Goal: Check status: Check status

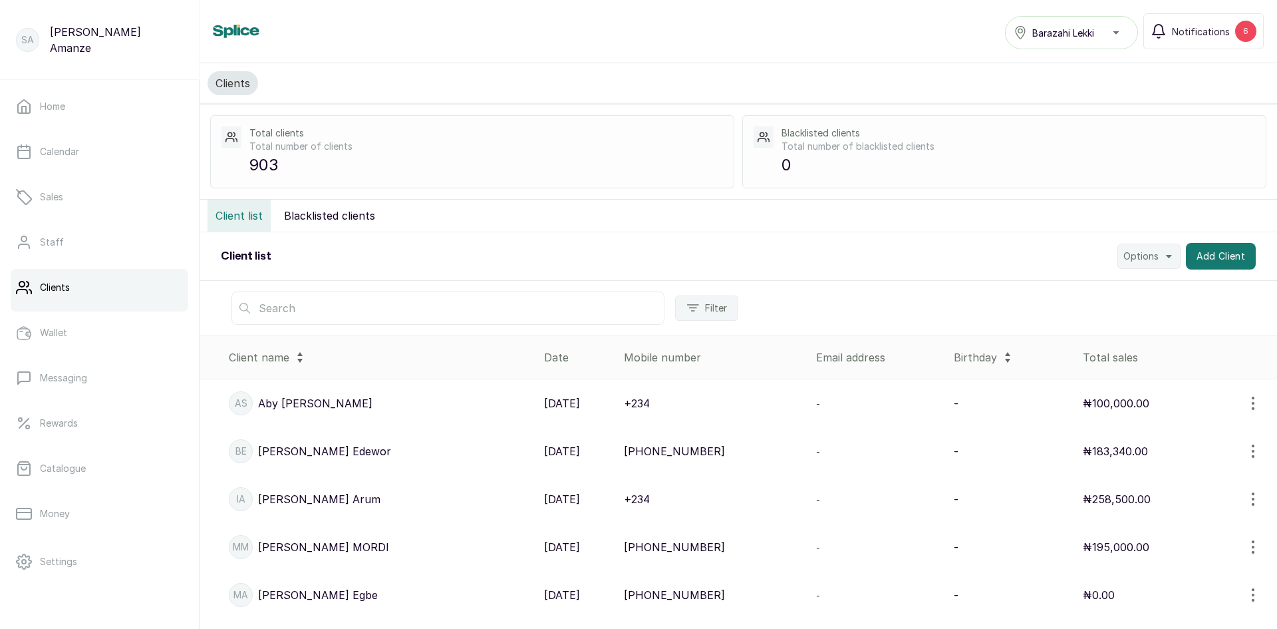
click at [263, 315] on input "text" at bounding box center [447, 307] width 433 height 33
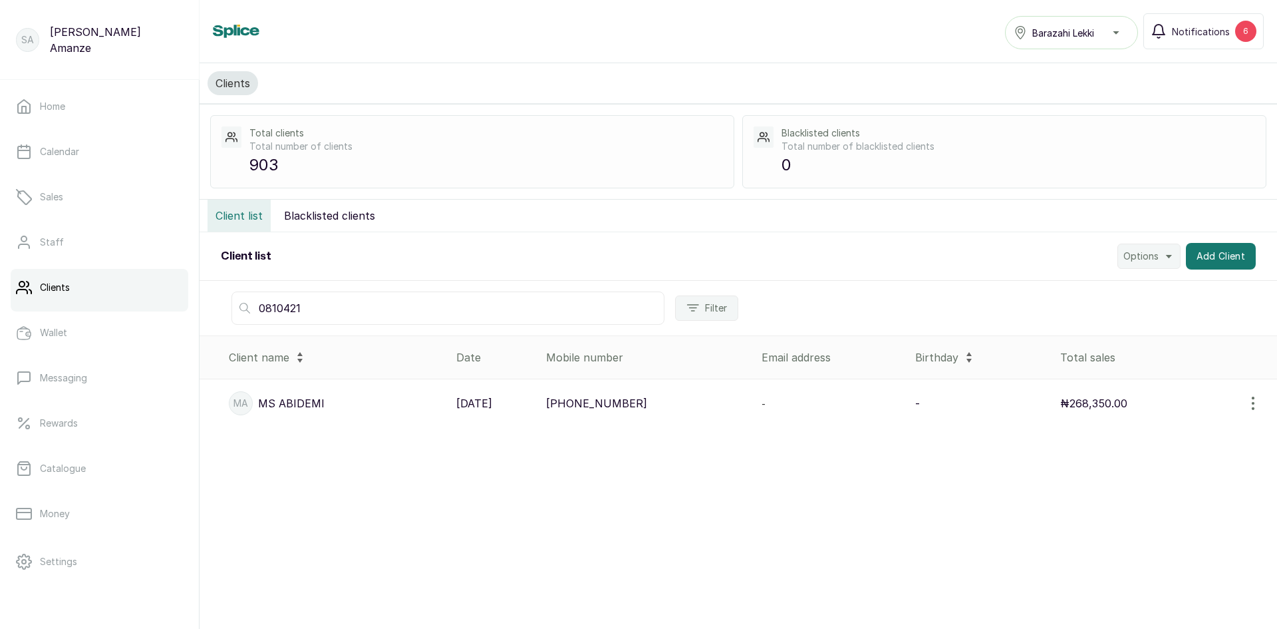
type input "0810421"
click at [475, 402] on p "[DATE]" at bounding box center [474, 403] width 36 height 16
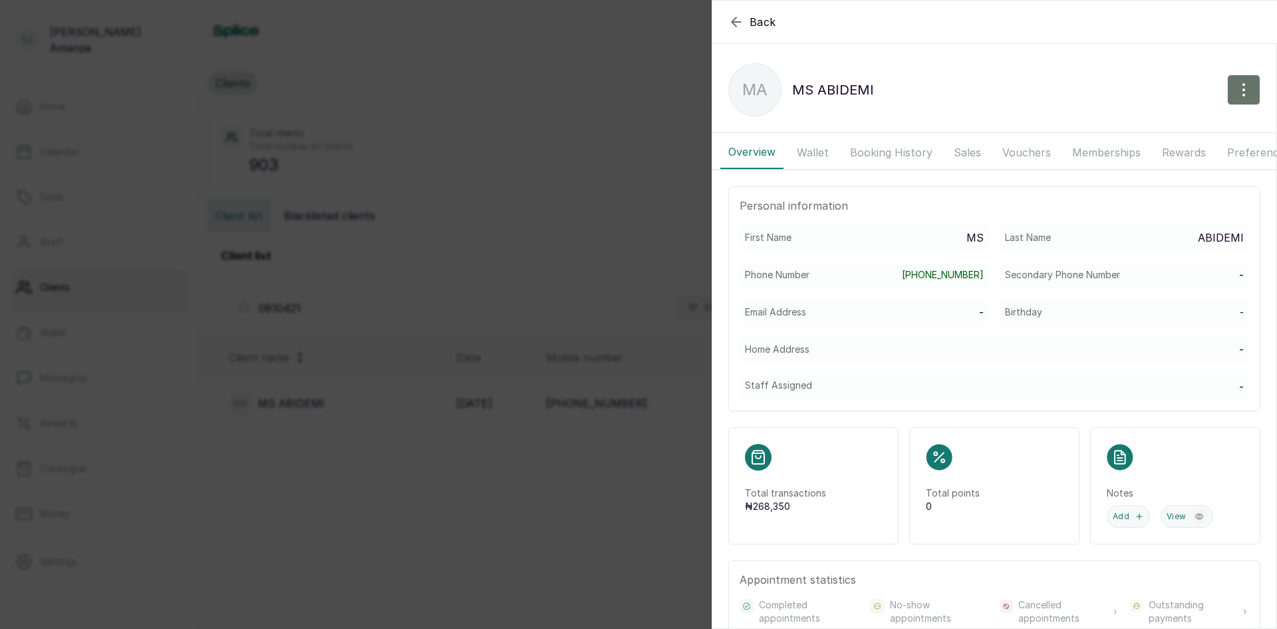
click at [820, 154] on button "Wallet" at bounding box center [813, 152] width 48 height 33
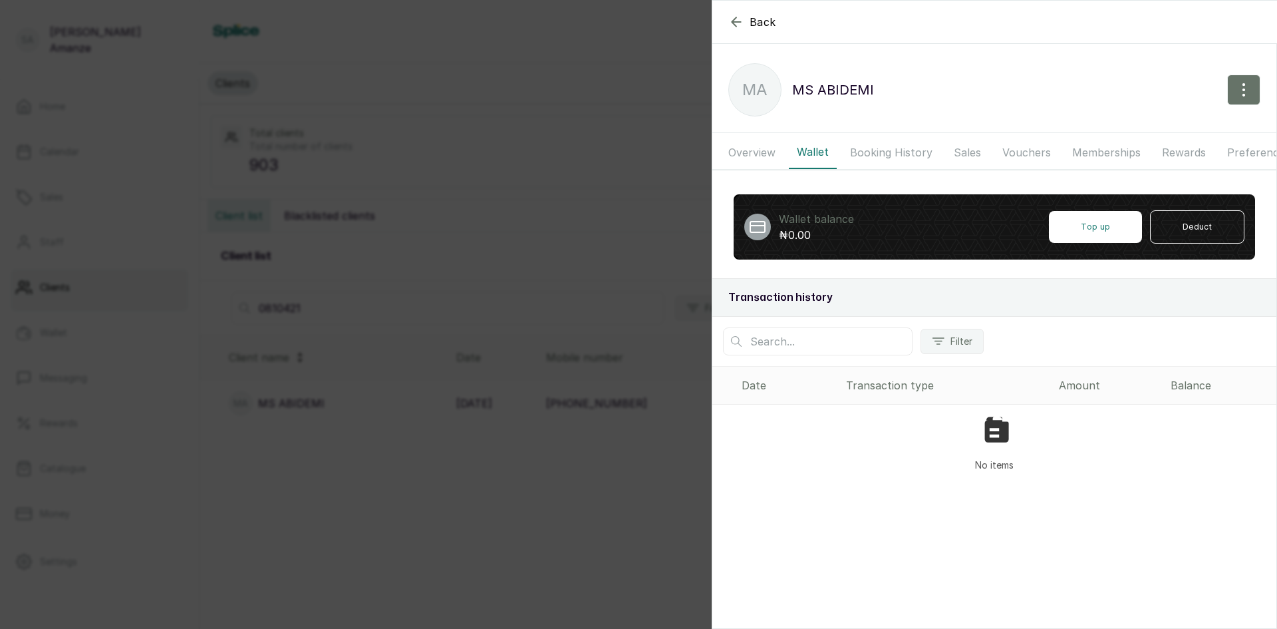
click at [758, 167] on button "Overview" at bounding box center [751, 152] width 63 height 33
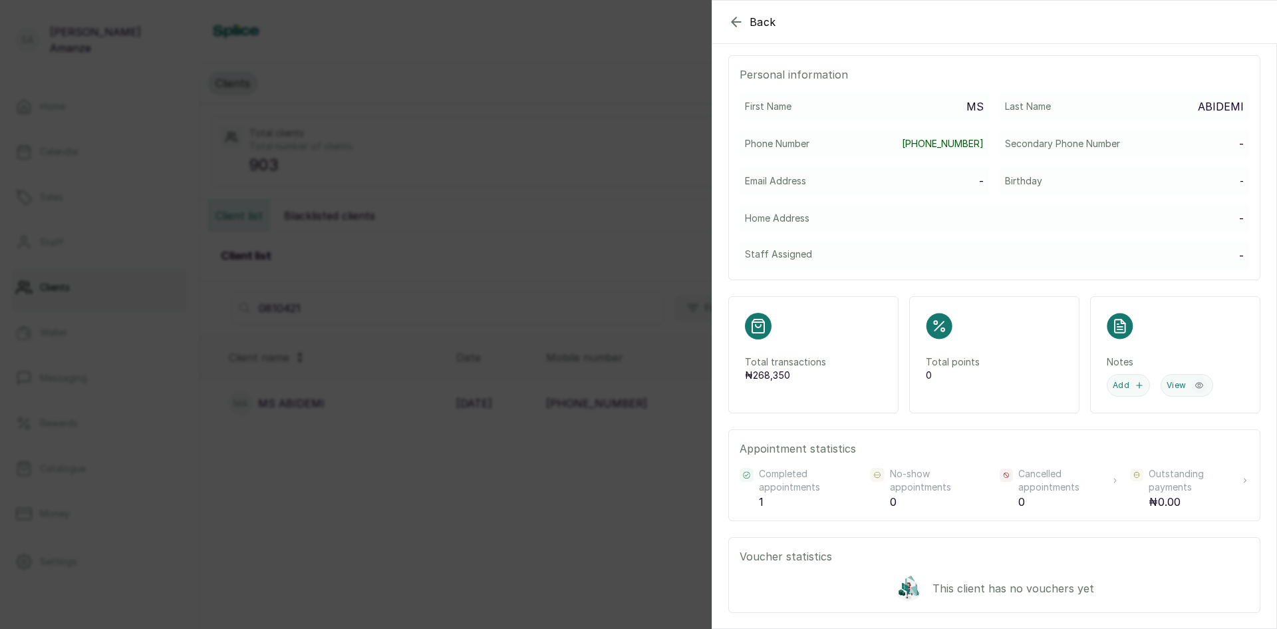
scroll to position [200, 0]
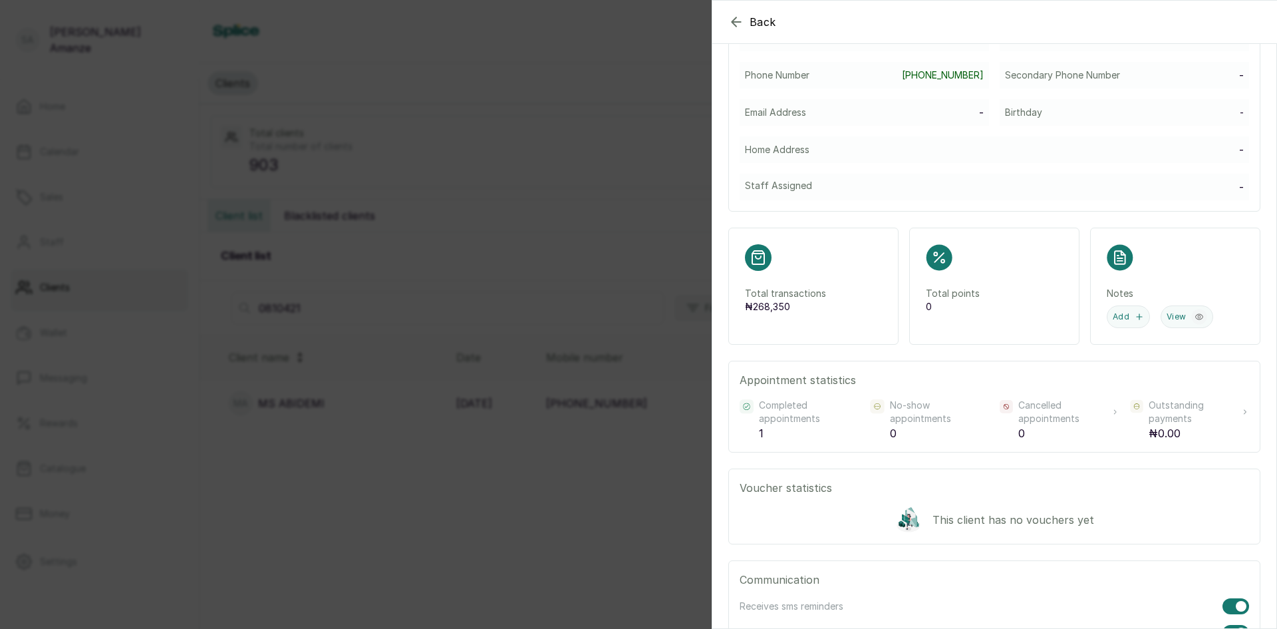
click at [807, 420] on p "Completed appointments" at bounding box center [809, 411] width 100 height 27
click at [864, 299] on p "Total transactions" at bounding box center [813, 293] width 137 height 13
click at [809, 300] on p "Total transactions" at bounding box center [813, 293] width 137 height 13
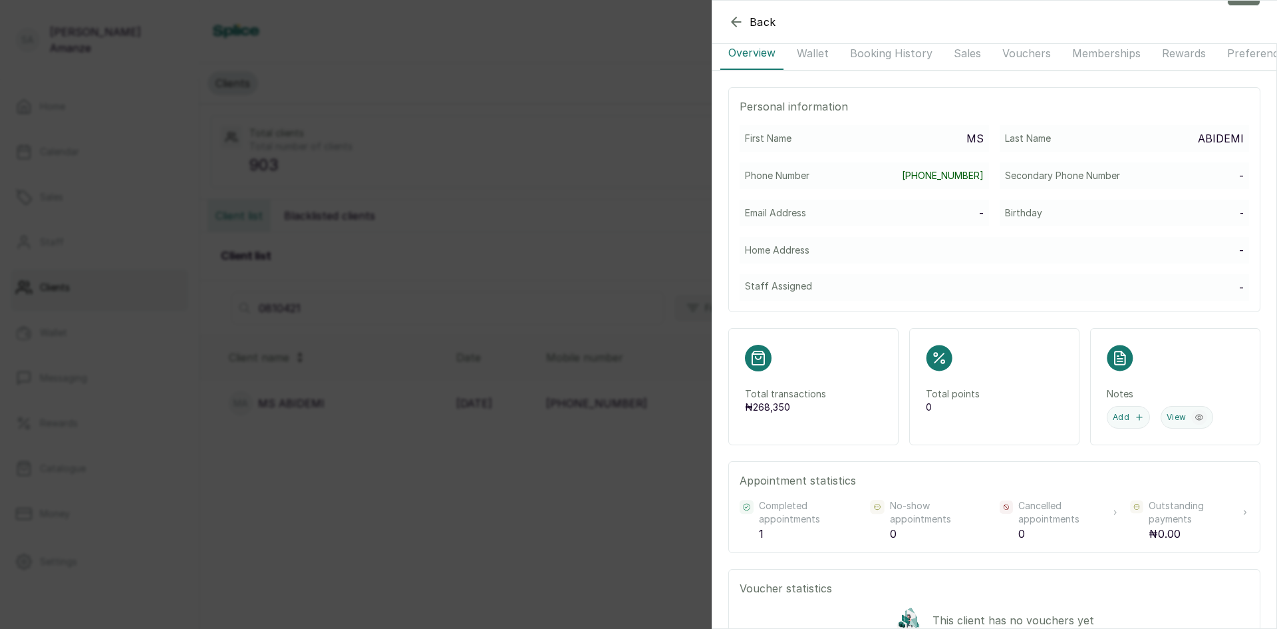
scroll to position [0, 0]
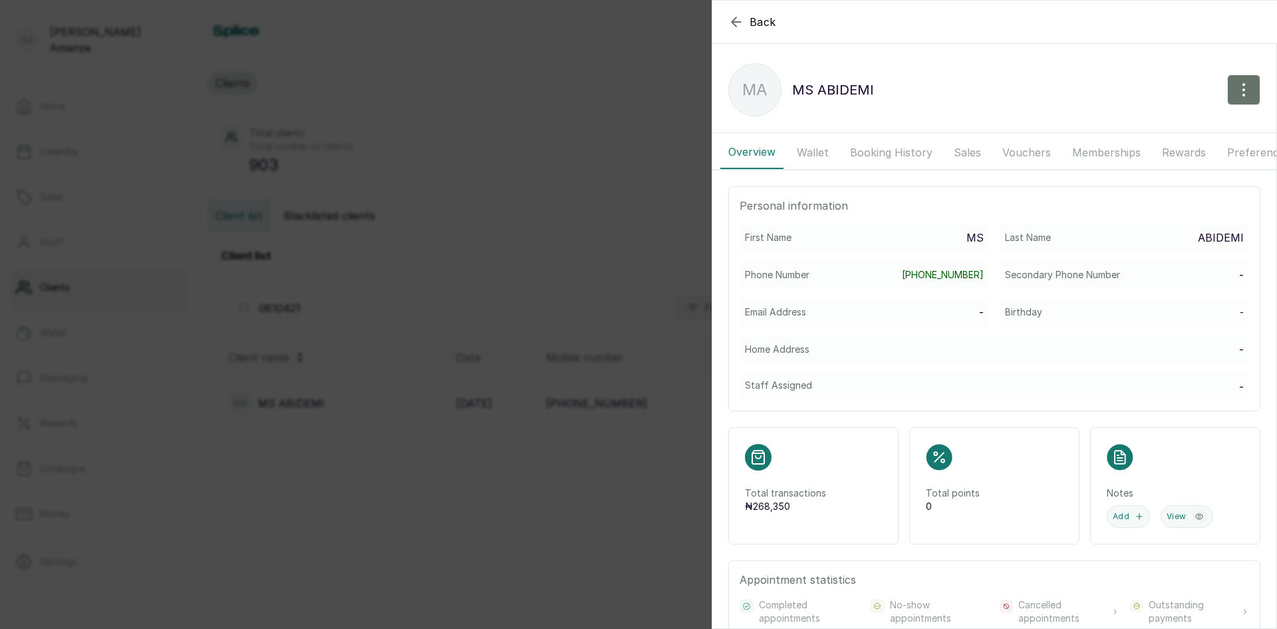
click at [967, 154] on button "Sales" at bounding box center [967, 152] width 43 height 33
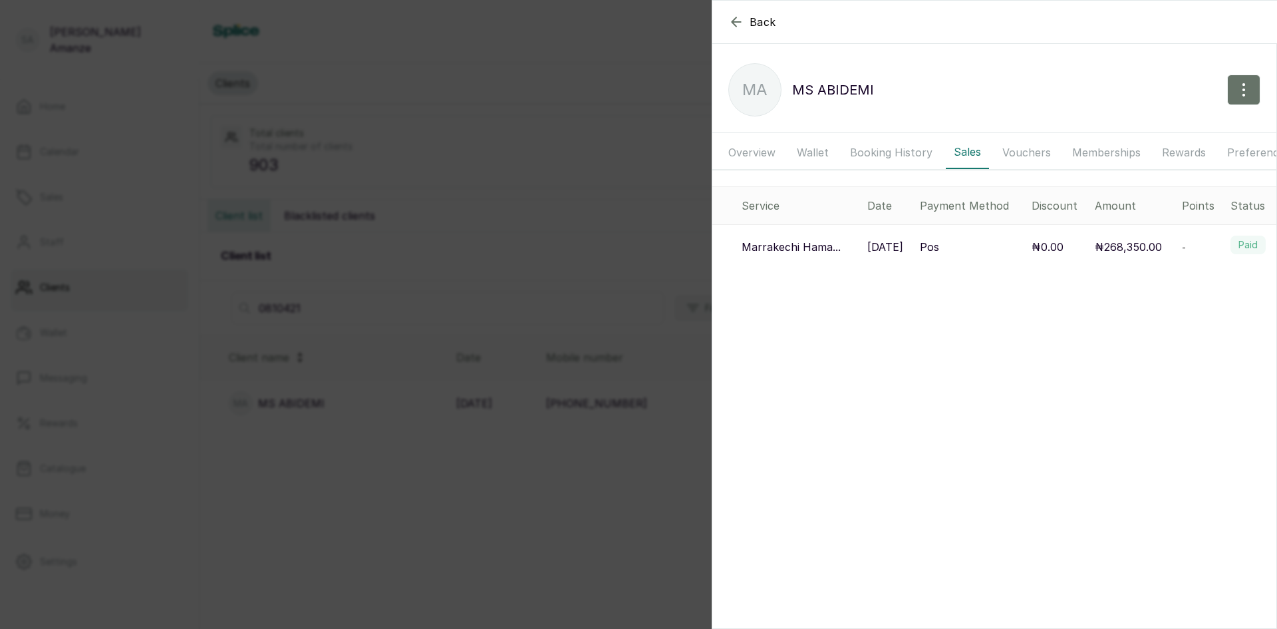
click at [946, 136] on button "Sales" at bounding box center [967, 152] width 43 height 33
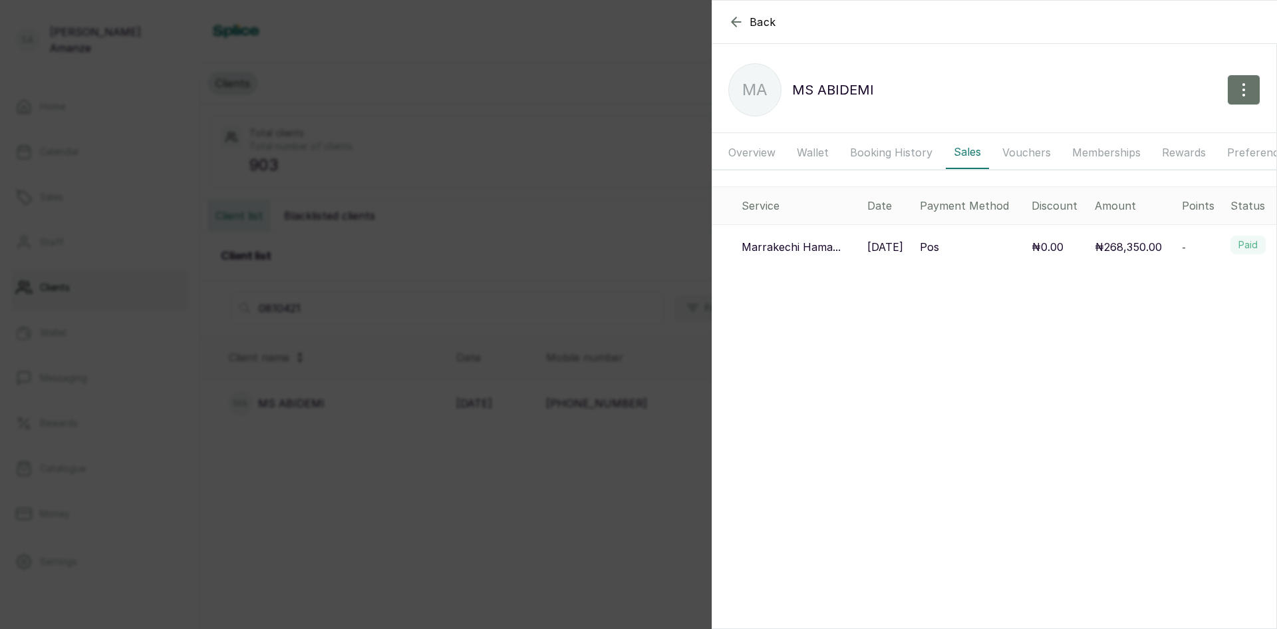
click at [946, 136] on button "Sales" at bounding box center [967, 152] width 43 height 33
click at [817, 155] on button "Wallet" at bounding box center [813, 152] width 48 height 33
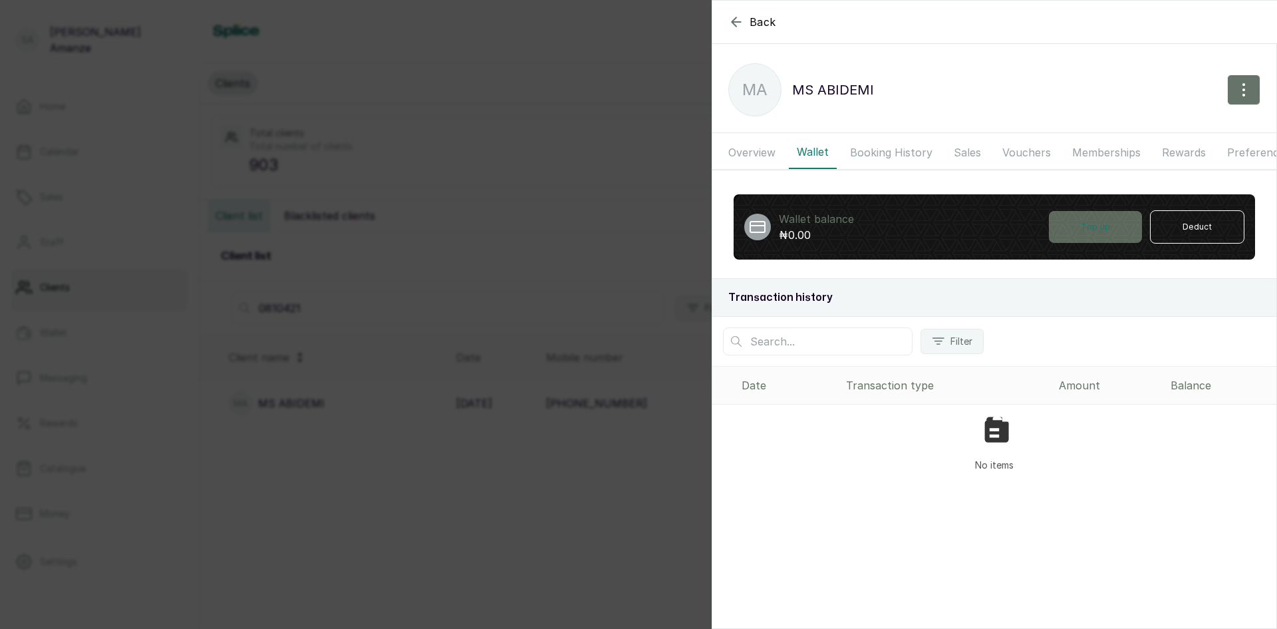
click at [1050, 241] on button "Top up" at bounding box center [1095, 227] width 93 height 32
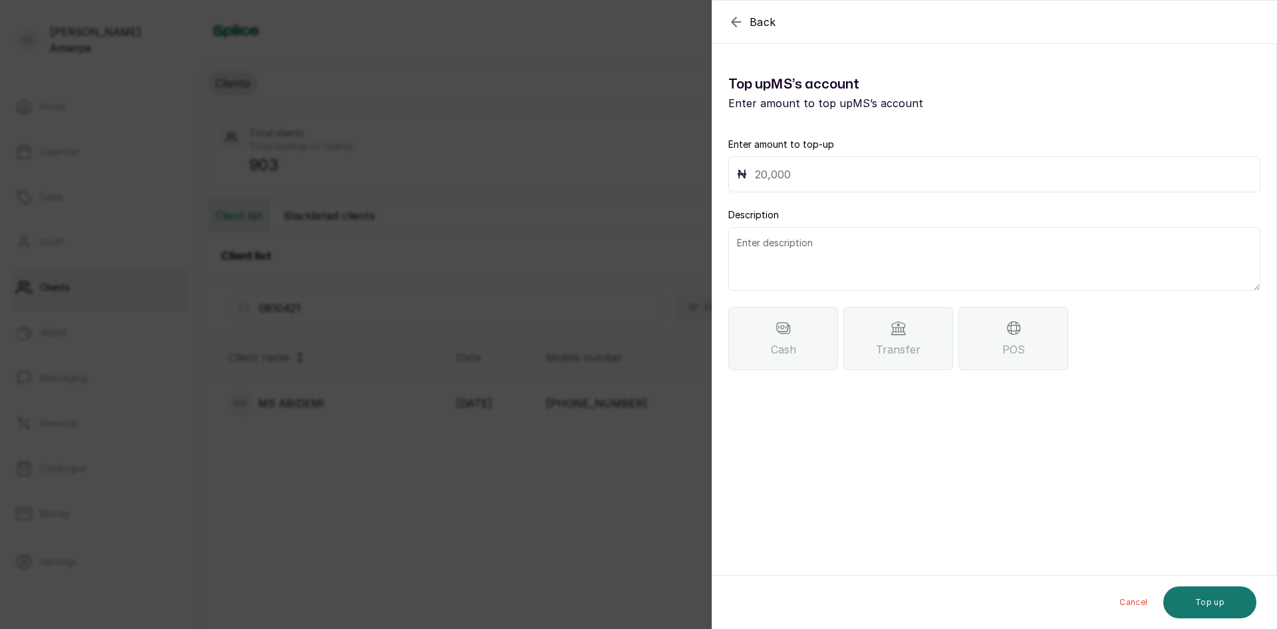
click at [640, 418] on div "Back MS [PERSON_NAME] Top up MS ’s account Enter amount to top up MS ’s account…" at bounding box center [638, 314] width 1277 height 629
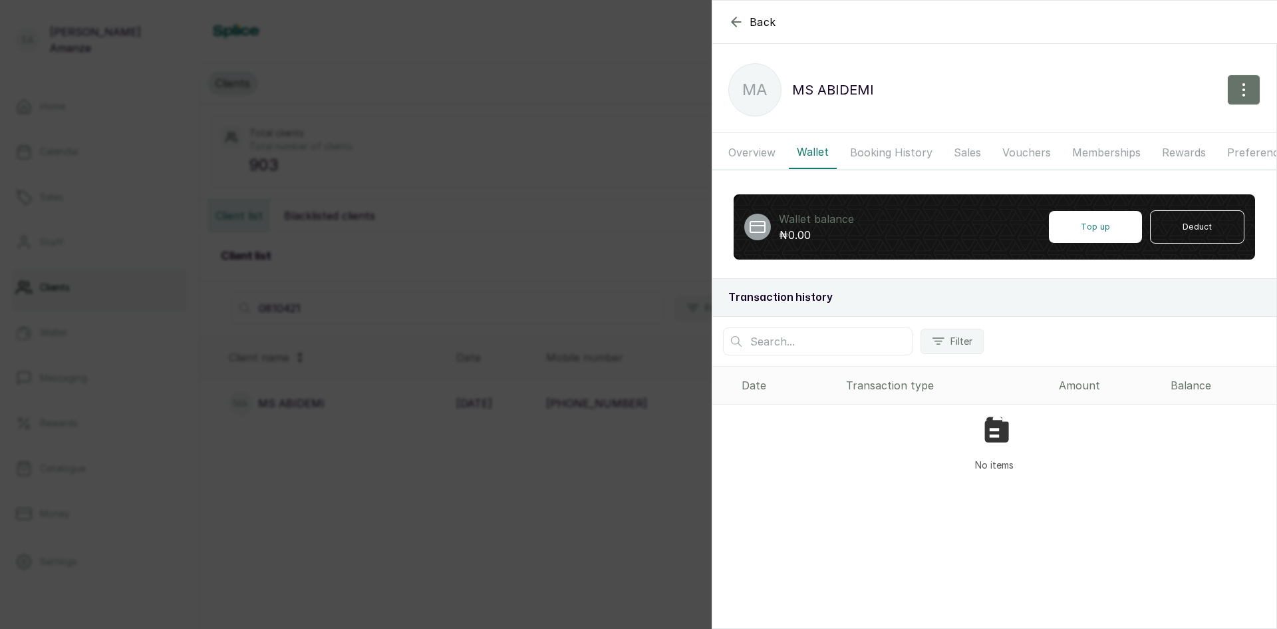
click at [180, 227] on div "Back MS [PERSON_NAME] MA MS ABIDEMI Overview Wallet Booking History Sales Vouch…" at bounding box center [638, 314] width 1277 height 629
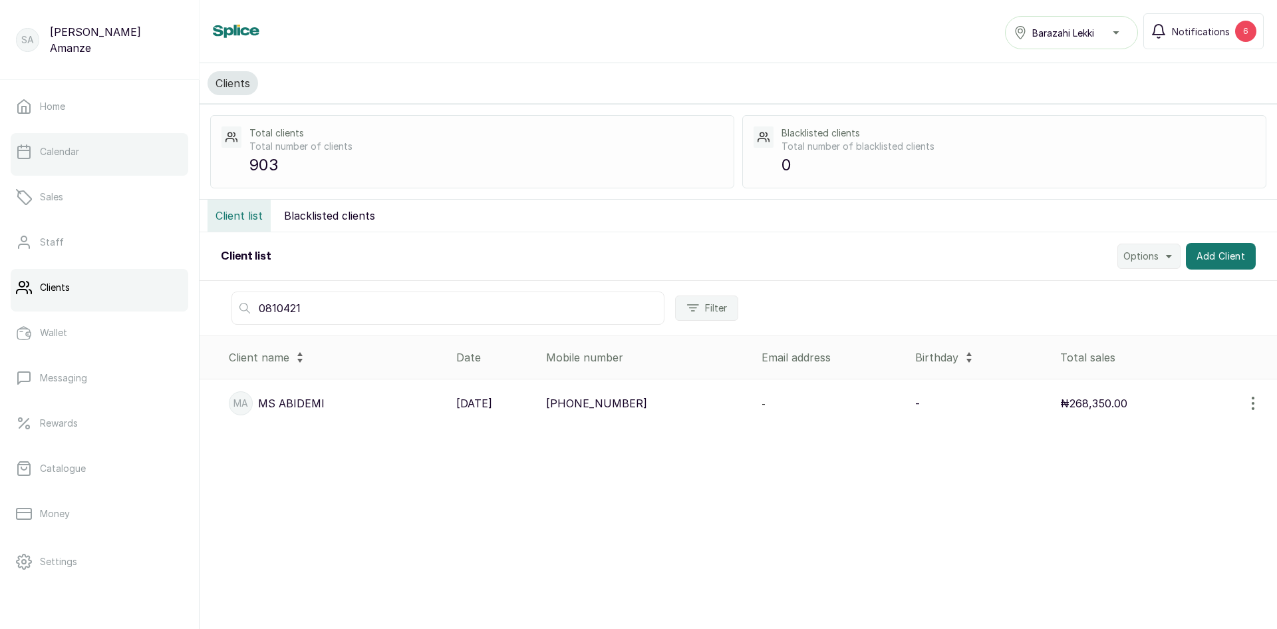
click at [102, 162] on link "Calendar" at bounding box center [100, 151] width 178 height 37
